Goal: Task Accomplishment & Management: Manage account settings

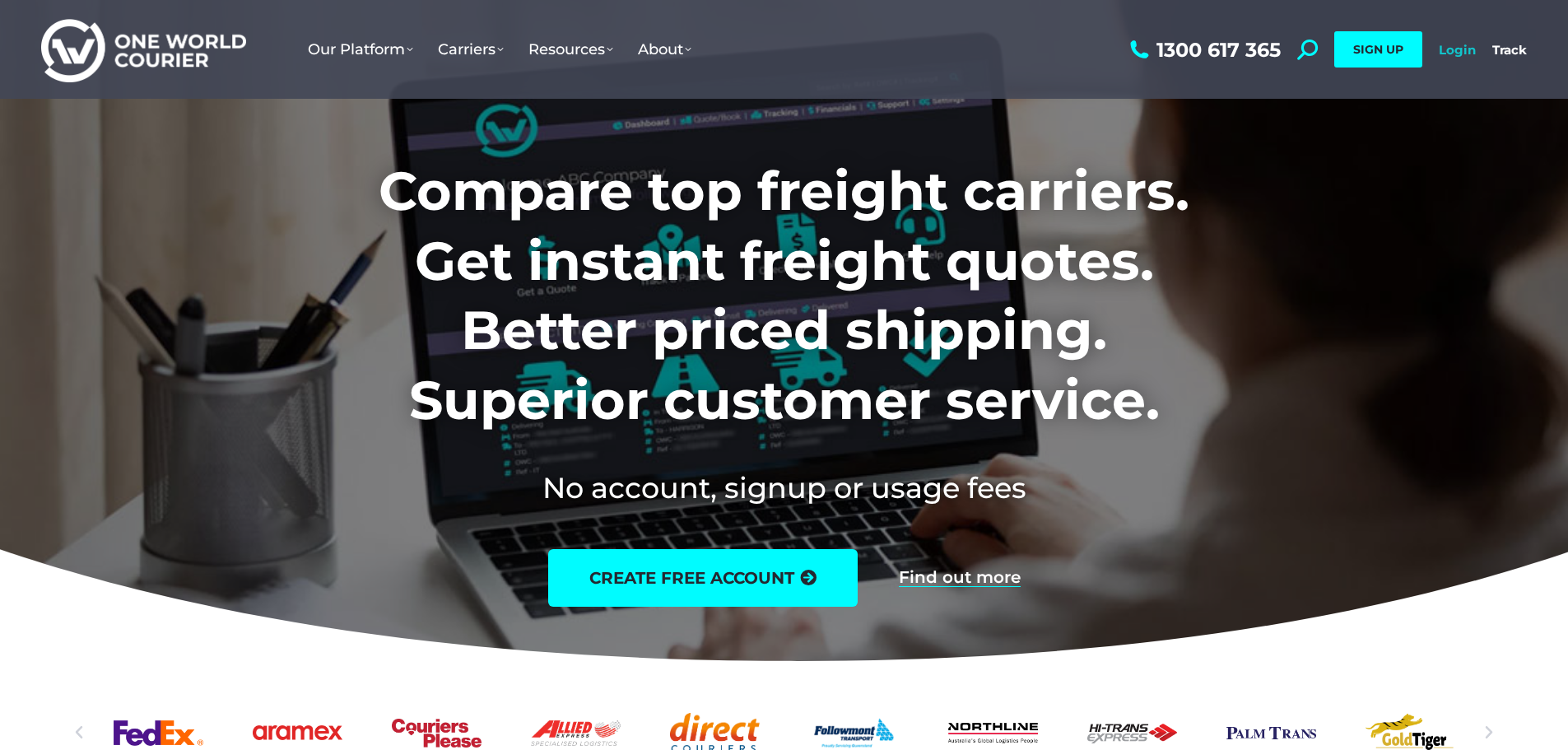
click at [1444, 46] on link "Login" at bounding box center [1456, 49] width 37 height 15
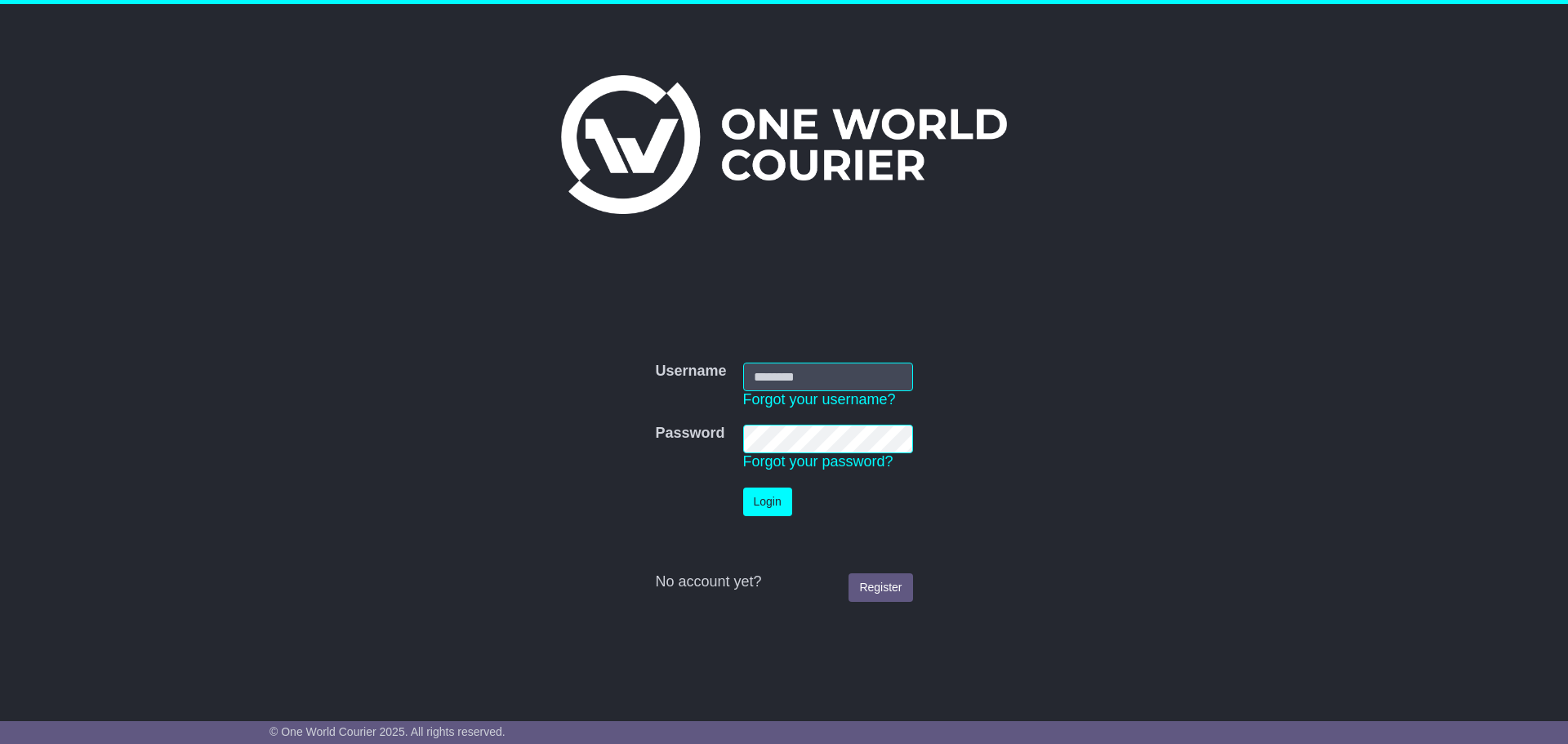
click at [824, 377] on input "Username" at bounding box center [828, 377] width 170 height 29
click at [841, 377] on input "Username" at bounding box center [828, 377] width 170 height 29
